Goal: Task Accomplishment & Management: Manage account settings

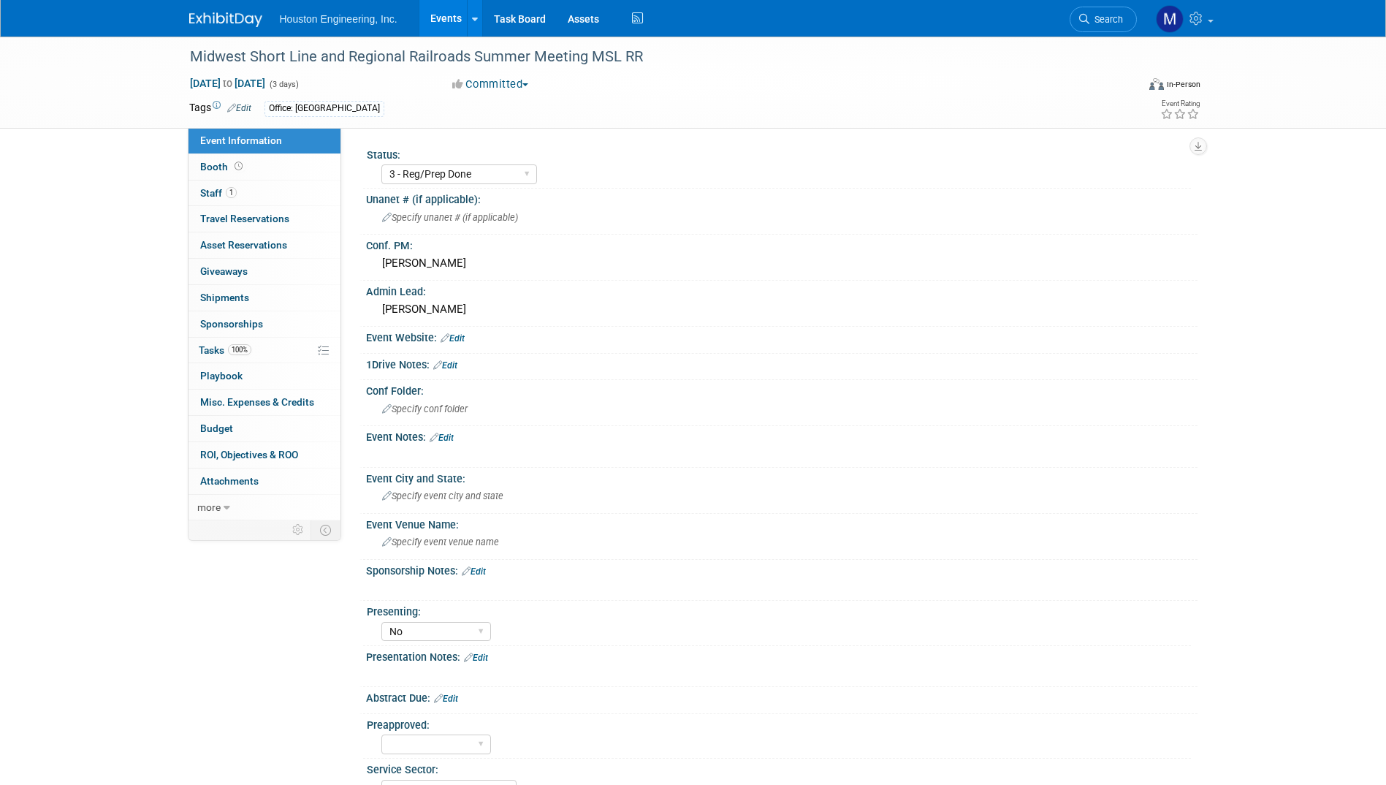
select select "3 - Reg/Prep Done"
select select "No"
select select "Transportation"
click at [343, 18] on span "Houston Engineering, Inc." at bounding box center [339, 19] width 118 height 12
click at [445, 20] on link "Events" at bounding box center [445, 18] width 53 height 37
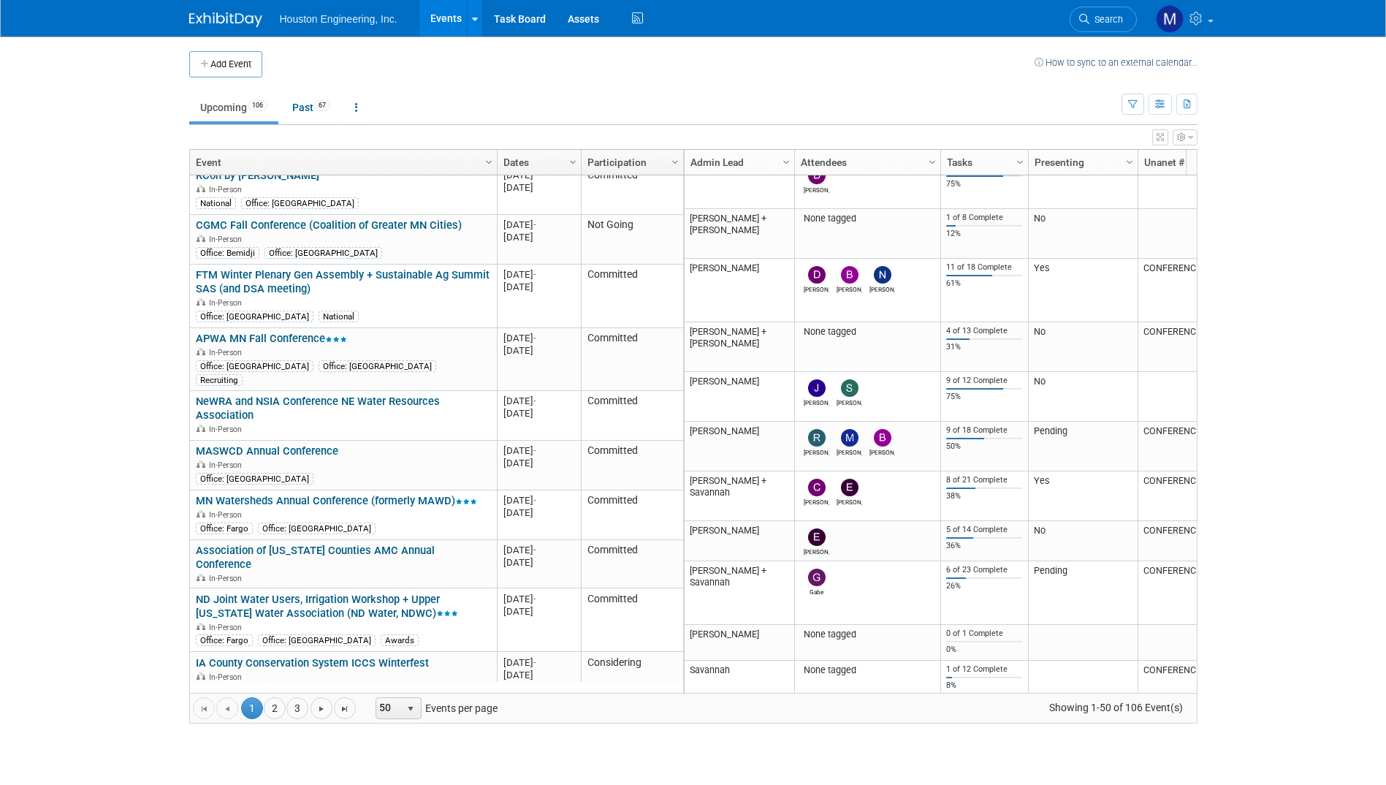
click at [27, 340] on body "Houston Engineering, Inc. Events Add Event Bulk Upload Events Shareable Event B…" at bounding box center [693, 392] width 1386 height 785
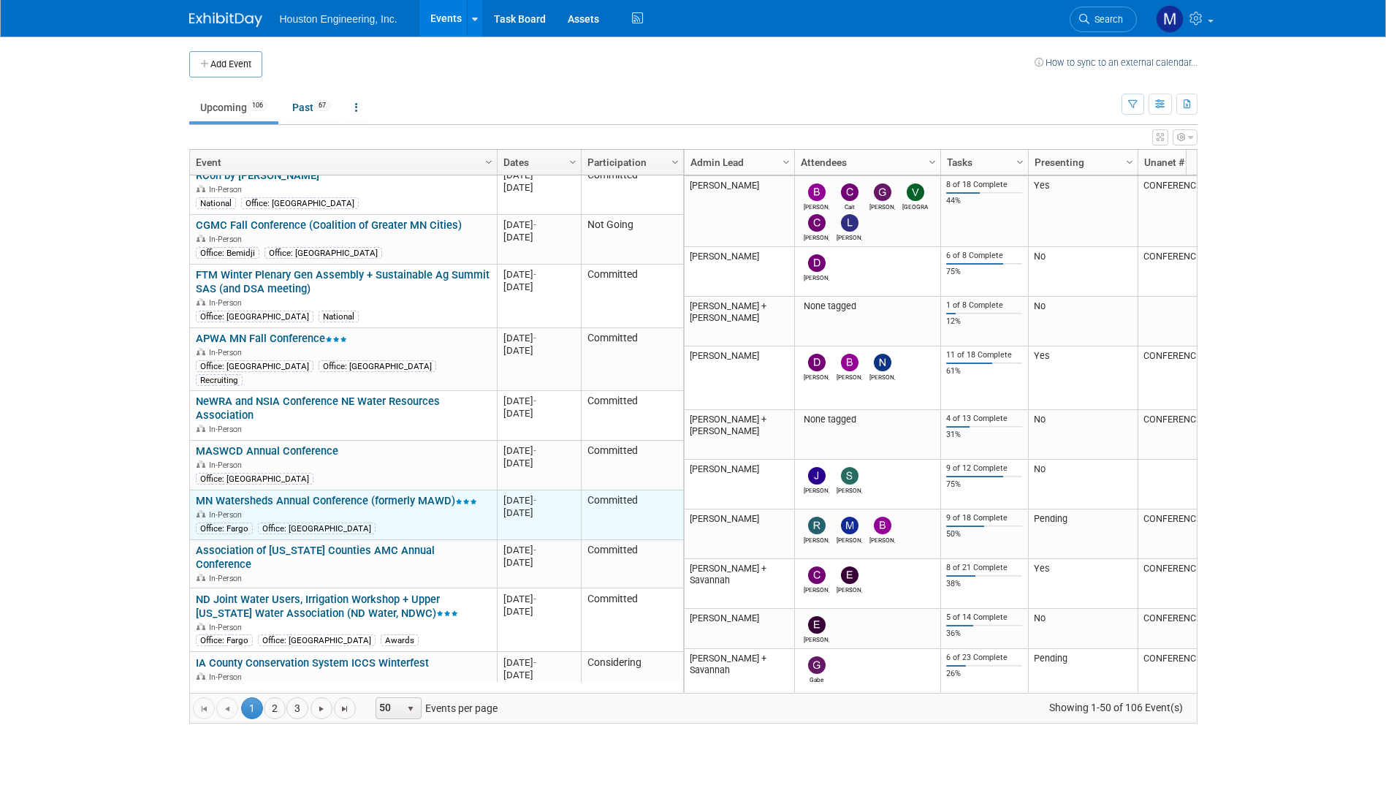
scroll to position [1169, 0]
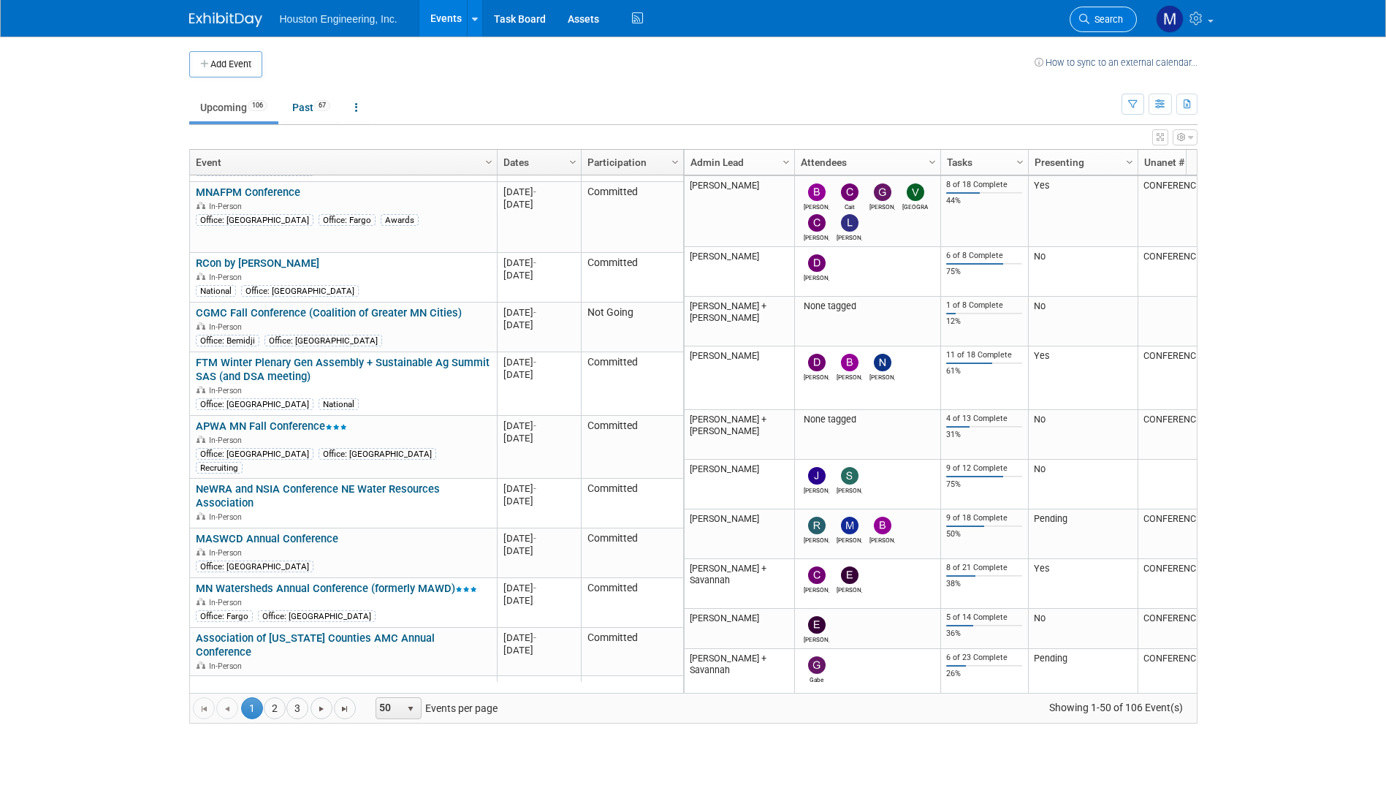
click at [1100, 12] on link "Search" at bounding box center [1103, 20] width 67 height 26
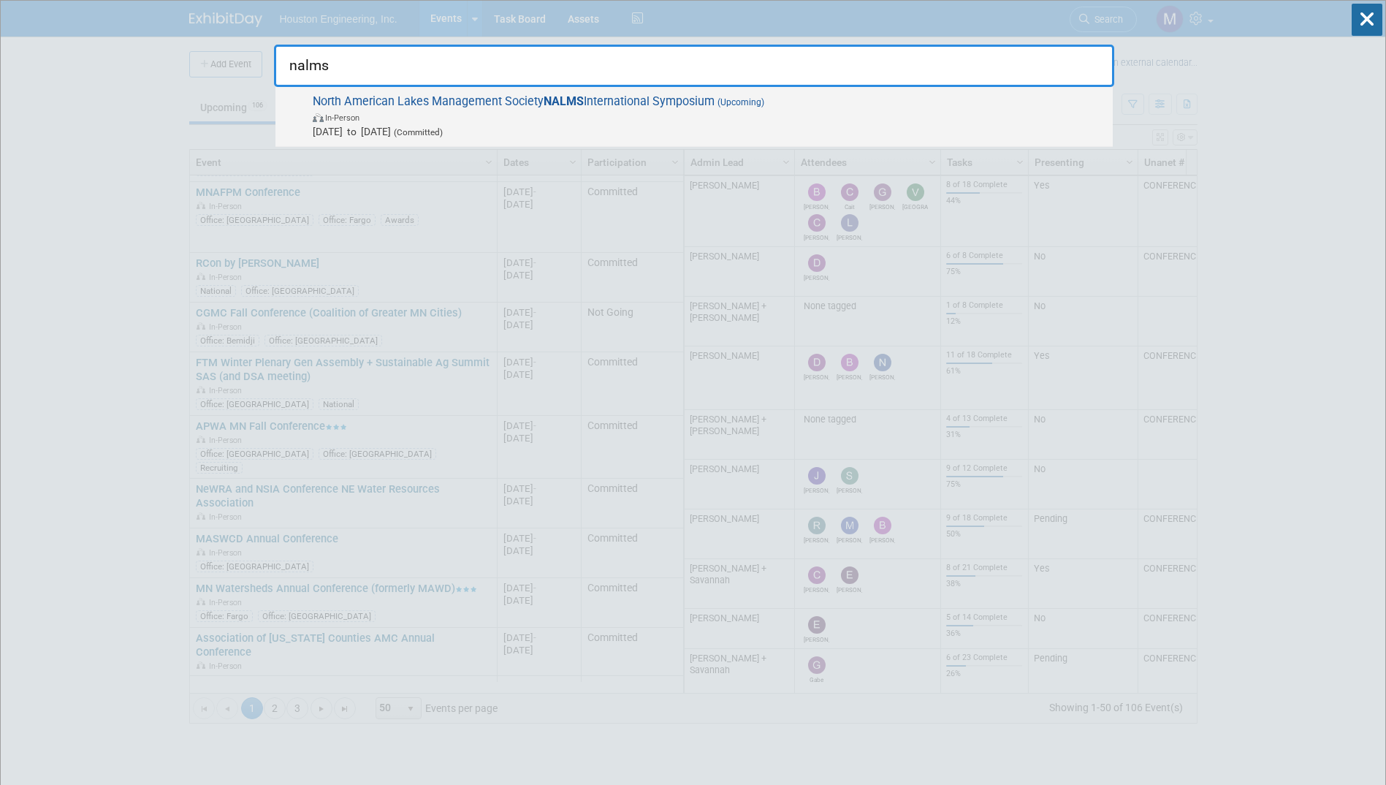
type input "nalms"
click at [669, 104] on span "North American Lakes Management Society NALMS International Symposium (Upcoming…" at bounding box center [706, 116] width 797 height 45
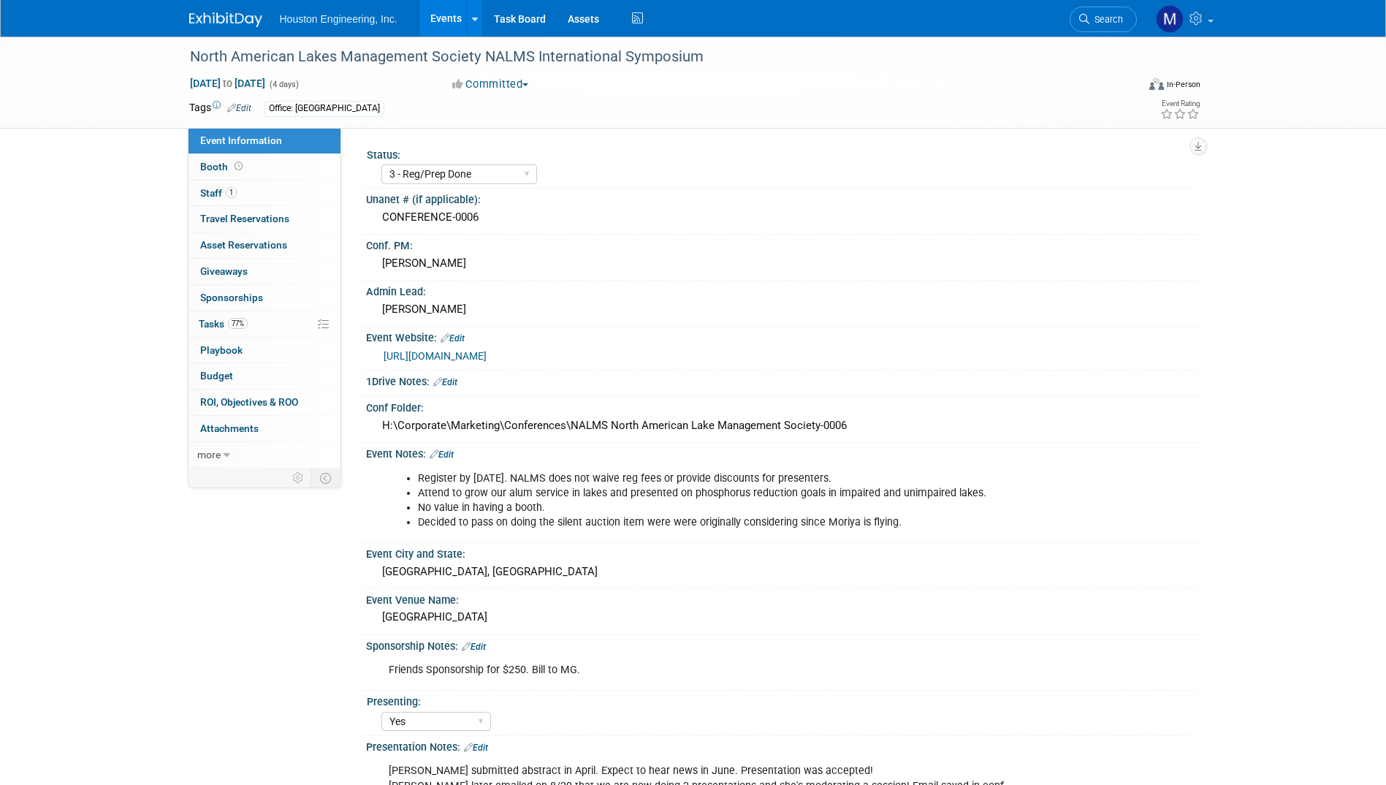
select select "3 - Reg/Prep Done"
select select "Yes"
select select "Environmental"
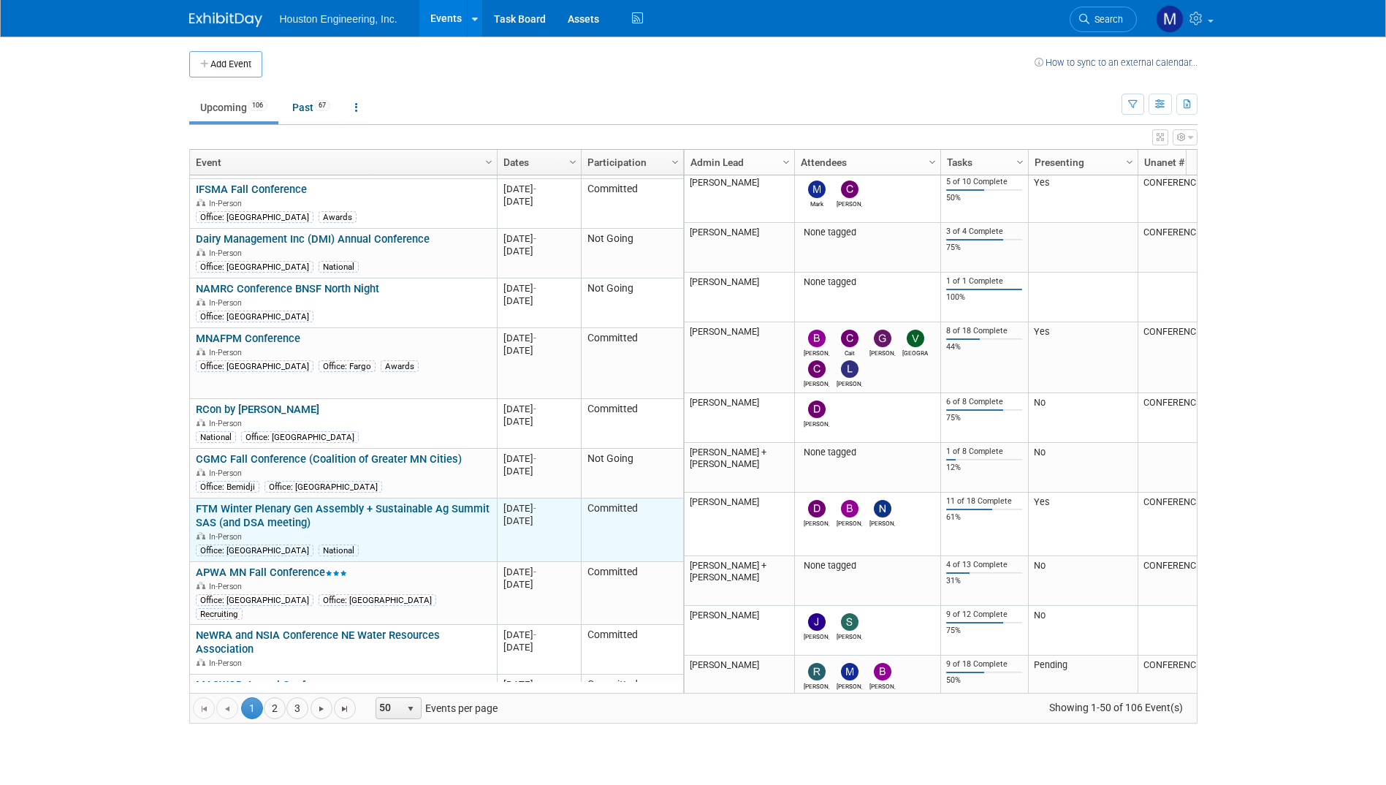
scroll to position [1110, 0]
